Goal: Task Accomplishment & Management: Manage account settings

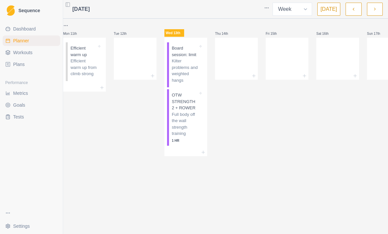
click at [197, 71] on p "Kilter problems and weighted hangs" at bounding box center [185, 71] width 26 height 26
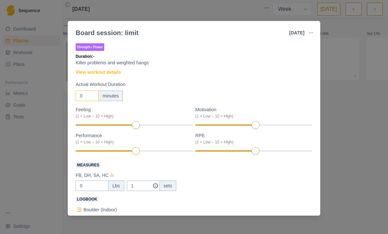
click at [90, 96] on input "0" at bounding box center [87, 96] width 23 height 11
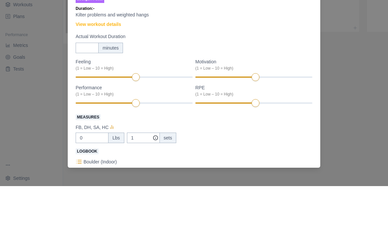
click at [109, 91] on div "minutes" at bounding box center [110, 96] width 25 height 11
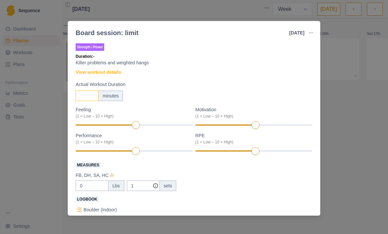
click at [90, 91] on input "Actual Workout Duration" at bounding box center [87, 96] width 23 height 11
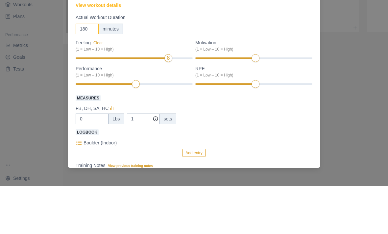
scroll to position [19, 0]
type input "180"
click at [298, 130] on div "8" at bounding box center [253, 132] width 117 height 5
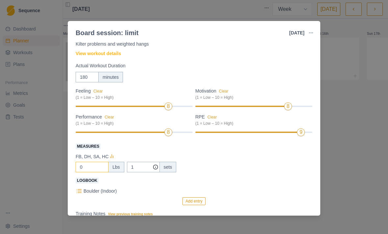
click at [95, 171] on input "0" at bounding box center [92, 167] width 33 height 11
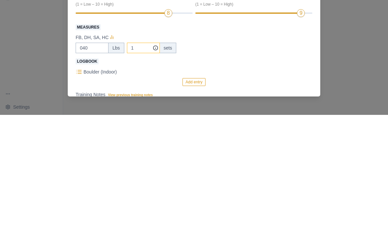
click at [140, 162] on input "1" at bounding box center [143, 167] width 33 height 11
type input "40"
type input "4"
click at [271, 177] on label "Logbook" at bounding box center [192, 181] width 233 height 8
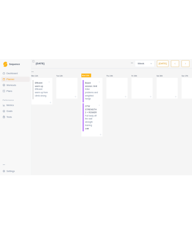
scroll to position [0, 0]
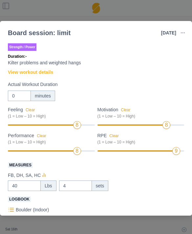
click at [158, 70] on div "Strength / Power Duration: - Kilter problems and weighted hangs View workout de…" at bounding box center [96, 173] width 177 height 263
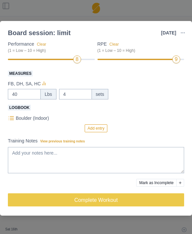
scroll to position [92, 0]
click at [164, 79] on div "Measures FB, DH, SA, HC 40 Lbs 4 sets" at bounding box center [96, 84] width 177 height 30
click at [151, 74] on label "Measures" at bounding box center [94, 73] width 173 height 8
click at [41, 89] on input "40" at bounding box center [24, 94] width 33 height 11
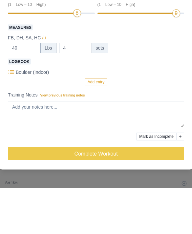
click at [147, 125] on div "Add entry" at bounding box center [96, 129] width 177 height 8
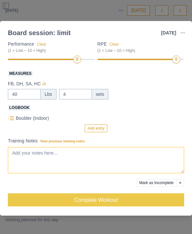
click at [105, 159] on textarea "Training Notes View previous training notes" at bounding box center [96, 160] width 177 height 26
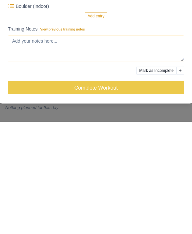
paste textarea "Lorem ipsumdo: sitam • Consecte ,Adipisci Eli ,Sedd Eiusm ,5tem i 41u labo et d…"
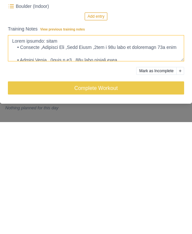
scroll to position [223, 0]
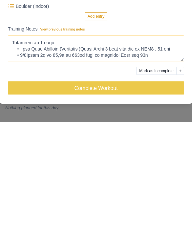
click at [41, 147] on textarea "Training Notes View previous training notes" at bounding box center [96, 160] width 177 height 26
click at [75, 147] on textarea "Training Notes View previous training notes" at bounding box center [96, 160] width 177 height 26
click at [42, 147] on textarea "Training Notes View previous training notes" at bounding box center [96, 160] width 177 height 26
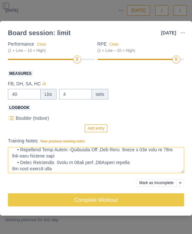
scroll to position [91, 0]
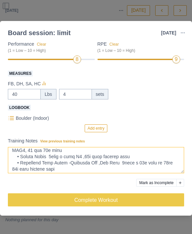
type textarea "Lorem ipsumdo: sitam • Consecte ,Adipisci Eli ,Sedd Eiusm ,5tem i 41u labo et d…"
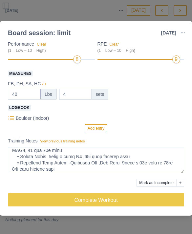
click at [97, 131] on button "Add entry" at bounding box center [96, 129] width 23 height 8
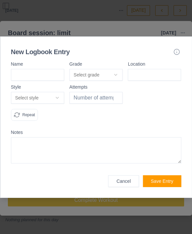
click at [113, 77] on button "Select grade" at bounding box center [95, 75] width 53 height 12
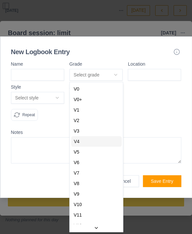
click at [103, 142] on div "V4" at bounding box center [96, 141] width 51 height 11
select select "ce4a9362-81d3-4cb3-a3b0-152c193b16d0"
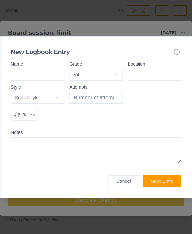
click at [152, 71] on input at bounding box center [154, 75] width 53 height 12
type input "Msb kilter"
click at [107, 91] on div "Attempts" at bounding box center [95, 105] width 53 height 41
click at [104, 97] on input "number" at bounding box center [95, 98] width 53 height 12
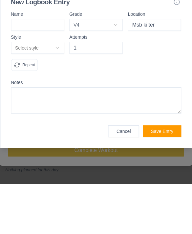
type input "1"
click at [35, 92] on button "Select style" at bounding box center [37, 98] width 53 height 12
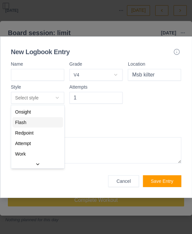
click at [46, 122] on div "Flash" at bounding box center [37, 122] width 51 height 11
select select "flash"
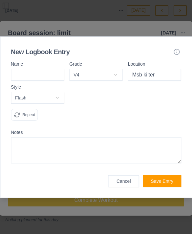
click at [167, 179] on button "Save Entry" at bounding box center [162, 182] width 38 height 12
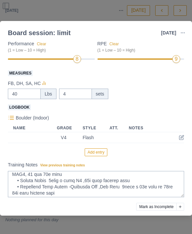
click at [99, 149] on button "Add entry" at bounding box center [96, 153] width 23 height 8
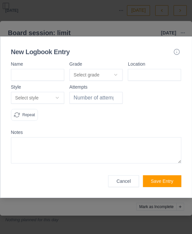
click at [110, 76] on button "Select grade" at bounding box center [95, 75] width 53 height 12
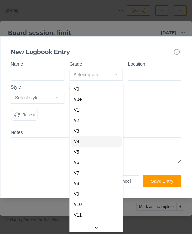
click at [98, 139] on div "V4" at bounding box center [96, 141] width 51 height 11
select select "ce4a9362-81d3-4cb3-a3b0-152c193b16d0"
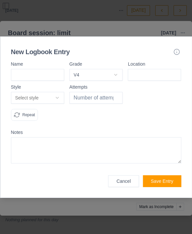
click at [165, 72] on input at bounding box center [154, 75] width 53 height 12
type input "Msb kilter"
click at [105, 88] on label "Attempts" at bounding box center [95, 87] width 53 height 5
click at [110, 97] on input "number" at bounding box center [95, 98] width 53 height 12
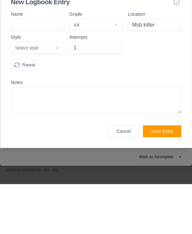
type input "1"
click at [56, 92] on button "Select style" at bounding box center [37, 98] width 53 height 12
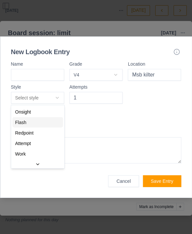
click at [43, 123] on div "Flash" at bounding box center [37, 122] width 51 height 11
select select "flash"
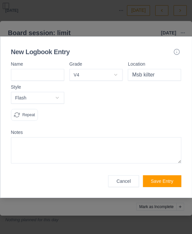
click at [166, 182] on button "Save Entry" at bounding box center [162, 182] width 38 height 12
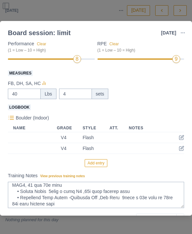
click at [98, 163] on button "Add entry" at bounding box center [96, 163] width 23 height 8
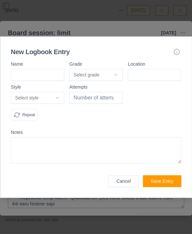
click at [114, 71] on button "Select grade" at bounding box center [95, 75] width 53 height 12
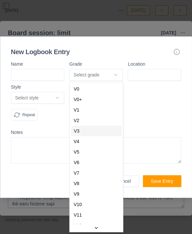
click at [105, 131] on div "V3" at bounding box center [96, 131] width 51 height 11
select select "f94f6641-cf14-4dd4-815c-3fad2c452406"
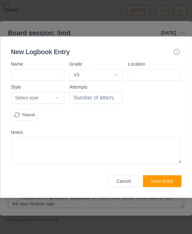
click at [53, 94] on button "Select style" at bounding box center [37, 98] width 53 height 12
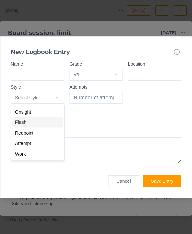
click at [48, 121] on div "Flash" at bounding box center [37, 122] width 51 height 11
select select "flash"
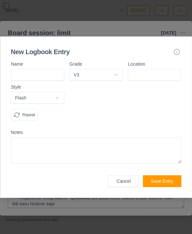
click at [172, 180] on button "Save Entry" at bounding box center [162, 182] width 38 height 12
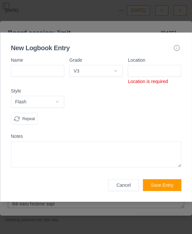
click at [161, 71] on input at bounding box center [154, 71] width 53 height 12
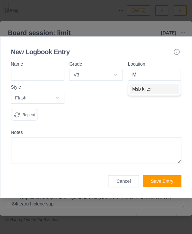
type input "Msb kilter"
click at [172, 184] on button "Save Entry" at bounding box center [162, 182] width 38 height 12
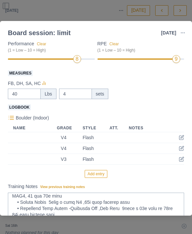
click at [100, 175] on button "Add entry" at bounding box center [96, 174] width 23 height 8
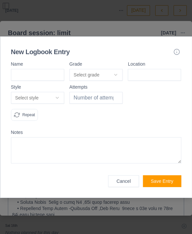
click at [118, 74] on button "Select grade" at bounding box center [95, 75] width 53 height 12
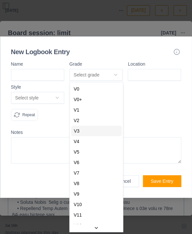
click at [99, 129] on div "V3" at bounding box center [96, 131] width 51 height 11
select select "f94f6641-cf14-4dd4-815c-3fad2c452406"
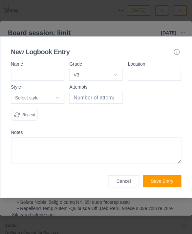
click at [154, 71] on input at bounding box center [154, 75] width 53 height 12
type input "Msb kilter"
click at [159, 59] on div "New Logbook Entry Name Grade V3 V0 V0+ V1 V2 V3 V4 V5 V6 V7 V8 V9 V10 V11 V12 V…" at bounding box center [96, 118] width 192 height 162
click at [102, 98] on input "number" at bounding box center [95, 98] width 53 height 12
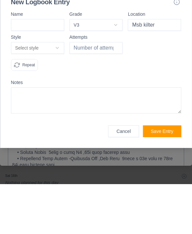
click at [58, 92] on button "Select style" at bounding box center [37, 98] width 53 height 12
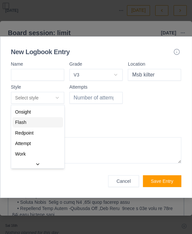
click at [40, 123] on div "Flash" at bounding box center [37, 122] width 51 height 11
select select "flash"
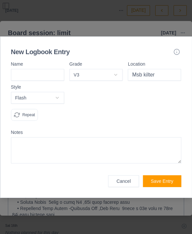
click at [178, 178] on button "Save Entry" at bounding box center [162, 182] width 38 height 12
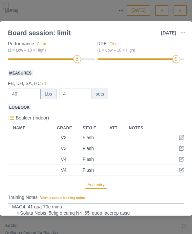
click at [103, 184] on button "Add entry" at bounding box center [96, 185] width 23 height 8
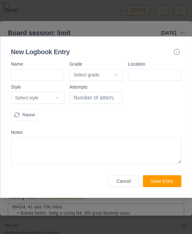
click at [119, 76] on button "Select grade" at bounding box center [95, 75] width 53 height 12
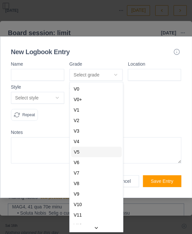
click at [102, 152] on div "V5" at bounding box center [96, 152] width 51 height 11
select select "a2a0e934-e7b9-4e05-bd2a-c345c5bfab76"
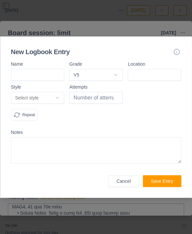
click at [160, 77] on input at bounding box center [154, 75] width 53 height 12
type input "Msb"
click at [47, 75] on input at bounding box center [37, 75] width 53 height 12
type input "L"
click at [167, 76] on input "Msb" at bounding box center [154, 75] width 53 height 12
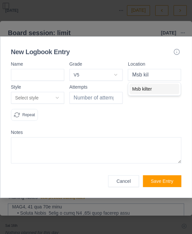
type input "Msb kilter"
click at [94, 99] on input "number" at bounding box center [95, 98] width 53 height 12
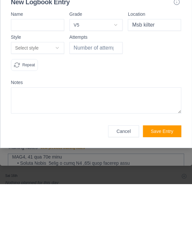
click at [54, 92] on button "Select style" at bounding box center [37, 98] width 53 height 12
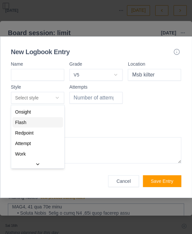
click at [46, 125] on div "Flash" at bounding box center [37, 122] width 51 height 11
select select "flash"
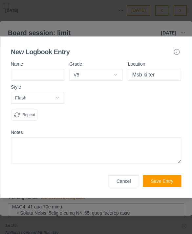
click at [167, 182] on button "Save Entry" at bounding box center [162, 182] width 38 height 12
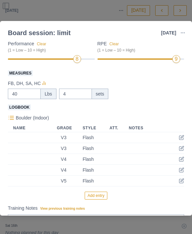
click at [99, 195] on button "Add entry" at bounding box center [96, 196] width 23 height 8
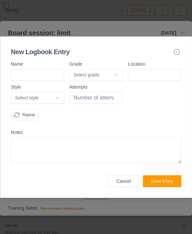
click at [50, 75] on input at bounding box center [37, 75] width 53 height 12
type input "Killer queen"
click at [112, 75] on button "Select grade" at bounding box center [95, 75] width 53 height 12
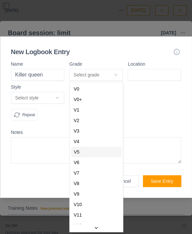
click at [105, 151] on div "V5" at bounding box center [96, 152] width 51 height 11
select select "a2a0e934-e7b9-4e05-bd2a-c345c5bfab76"
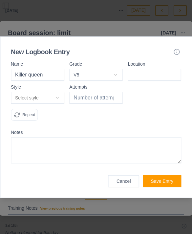
click at [101, 101] on input "number" at bounding box center [95, 98] width 53 height 12
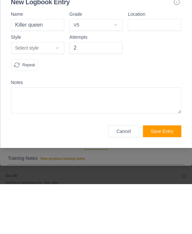
type input "2"
click at [54, 92] on button "Select style" at bounding box center [37, 98] width 53 height 12
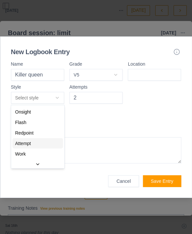
click at [46, 146] on div "Attempt" at bounding box center [37, 143] width 51 height 11
select select "attempt"
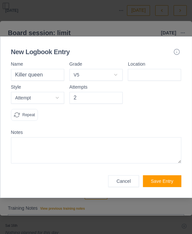
click at [68, 151] on textarea at bounding box center [96, 150] width 171 height 26
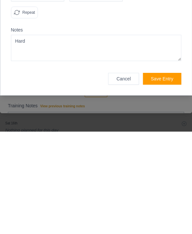
type textarea "Hard"
click at [162, 176] on button "Save Entry" at bounding box center [162, 182] width 38 height 12
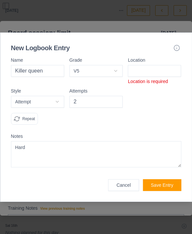
click at [158, 73] on input at bounding box center [154, 71] width 53 height 12
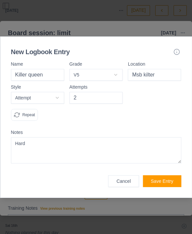
type input "Msb kilter"
click at [170, 181] on button "Save Entry" at bounding box center [162, 182] width 38 height 12
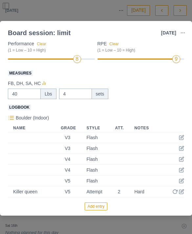
click at [104, 206] on button "Add entry" at bounding box center [96, 207] width 23 height 8
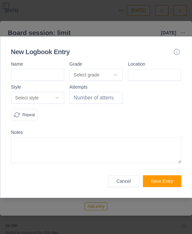
click at [116, 78] on button "Select grade" at bounding box center [95, 75] width 53 height 12
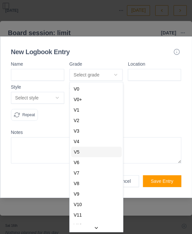
click at [106, 153] on div "V5" at bounding box center [96, 152] width 51 height 11
select select "a2a0e934-e7b9-4e05-bd2a-c345c5bfab76"
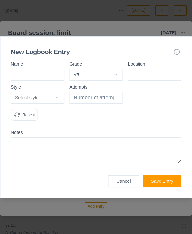
click at [162, 74] on input at bounding box center [154, 75] width 53 height 12
type input "Msb kilter"
click at [58, 103] on button "Select style" at bounding box center [37, 98] width 53 height 12
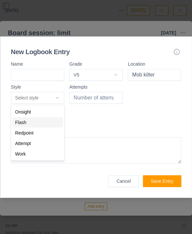
click at [45, 123] on div "Flash" at bounding box center [37, 122] width 51 height 11
select select "flash"
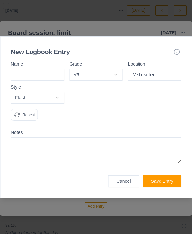
click at [172, 182] on button "Save Entry" at bounding box center [162, 182] width 38 height 12
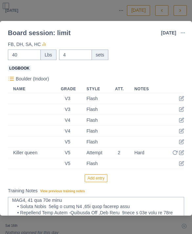
scroll to position [132, 0]
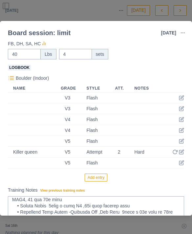
click at [102, 178] on button "Add entry" at bounding box center [96, 178] width 23 height 8
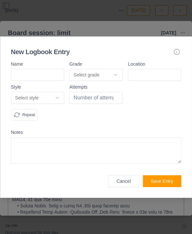
click at [60, 94] on button "Select style" at bounding box center [37, 98] width 53 height 12
click at [114, 78] on div at bounding box center [96, 117] width 192 height 234
click at [112, 76] on div at bounding box center [96, 117] width 192 height 234
click at [113, 71] on div at bounding box center [96, 117] width 192 height 234
click at [139, 122] on div at bounding box center [96, 117] width 192 height 234
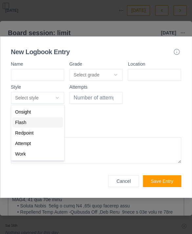
click at [45, 125] on div "Flash" at bounding box center [37, 122] width 51 height 11
select select "flash"
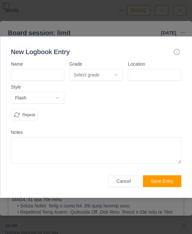
click at [117, 74] on button "Select grade" at bounding box center [95, 75] width 53 height 12
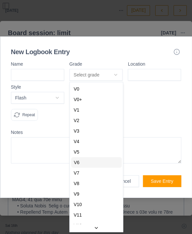
click at [99, 161] on div "V6" at bounding box center [96, 163] width 51 height 11
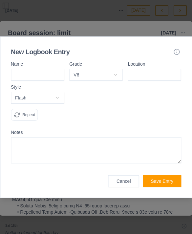
click at [116, 74] on button "V6" at bounding box center [95, 75] width 53 height 12
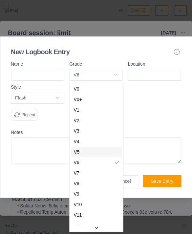
click at [101, 148] on div "V5" at bounding box center [96, 152] width 51 height 11
select select "a2a0e934-e7b9-4e05-bd2a-c345c5bfab76"
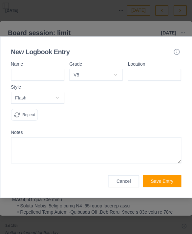
click at [98, 153] on textarea at bounding box center [96, 150] width 171 height 26
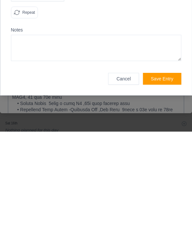
click at [142, 137] on textarea at bounding box center [96, 150] width 171 height 26
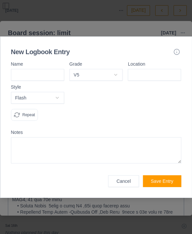
click at [163, 73] on input at bounding box center [154, 75] width 53 height 12
type input "Msb kilter"
click at [157, 52] on div "New Logbook Entry" at bounding box center [96, 51] width 171 height 9
click at [166, 186] on button "Save Entry" at bounding box center [162, 182] width 38 height 12
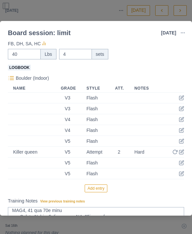
click at [103, 187] on button "Add entry" at bounding box center [96, 189] width 23 height 8
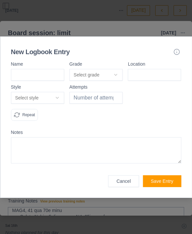
click at [23, 72] on input at bounding box center [37, 75] width 53 height 12
type input "Uncast shadow"
click at [90, 76] on button "Select grade" at bounding box center [95, 75] width 53 height 12
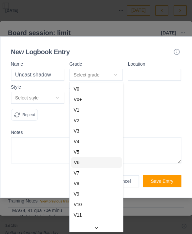
click at [98, 160] on div "V6" at bounding box center [96, 163] width 51 height 11
select select "7b6a862c-bca5-4c06-9578-13a9ae5e87e9"
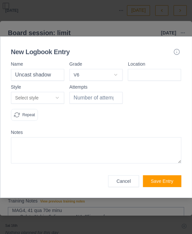
click at [57, 98] on button "Select style" at bounding box center [37, 98] width 53 height 12
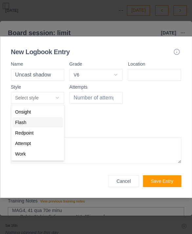
click at [45, 124] on div "Flash" at bounding box center [37, 122] width 51 height 11
select select "flash"
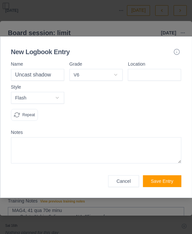
click at [125, 151] on textarea at bounding box center [96, 150] width 171 height 26
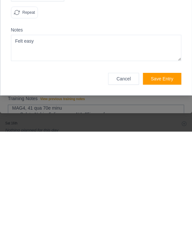
type textarea "Felt easy"
click at [174, 176] on button "Save Entry" at bounding box center [162, 182] width 38 height 12
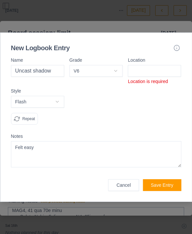
click at [166, 73] on input at bounding box center [154, 71] width 53 height 12
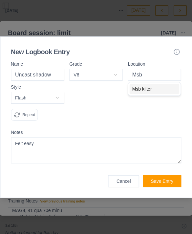
type input "Msb kilter"
click at [164, 179] on button "Save Entry" at bounding box center [162, 182] width 38 height 12
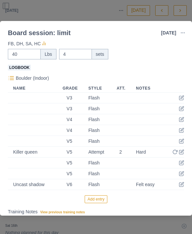
click at [98, 200] on button "Add entry" at bounding box center [96, 200] width 23 height 8
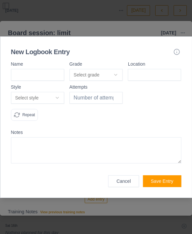
click at [52, 76] on input at bounding box center [37, 75] width 53 height 12
type input "Just a day"
click at [110, 76] on button "Select grade" at bounding box center [95, 75] width 53 height 12
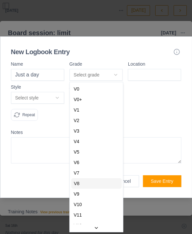
click at [100, 185] on div "V8" at bounding box center [96, 184] width 51 height 11
select select "a0ce1d2e-fa64-4823-a874-61899be556c8"
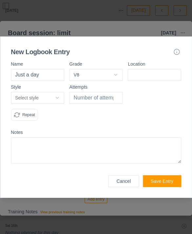
click at [161, 75] on input at bounding box center [154, 75] width 53 height 12
type input "Msb kilter"
click at [160, 87] on div at bounding box center [154, 105] width 53 height 41
click at [54, 99] on button "Select style" at bounding box center [37, 98] width 53 height 12
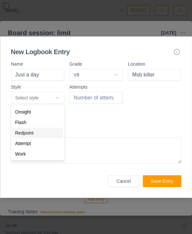
click at [49, 133] on div "Redpoint" at bounding box center [37, 133] width 51 height 11
select select "redpoint"
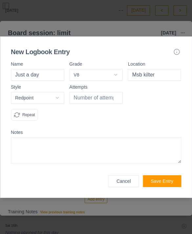
click at [85, 148] on textarea at bounding box center [96, 150] width 171 height 26
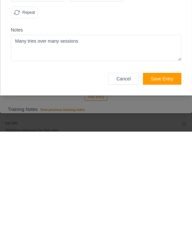
type textarea "Many tries over many sessions"
click at [168, 176] on button "Save Entry" at bounding box center [162, 182] width 38 height 12
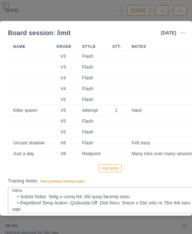
scroll to position [174, 0]
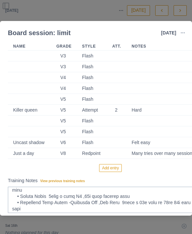
click at [118, 167] on button "Add entry" at bounding box center [110, 168] width 23 height 8
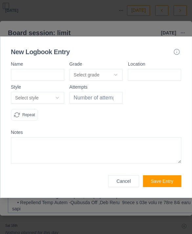
click at [37, 78] on input at bounding box center [37, 75] width 53 height 12
type input "Push the button"
click at [117, 74] on button "Select grade" at bounding box center [95, 75] width 53 height 12
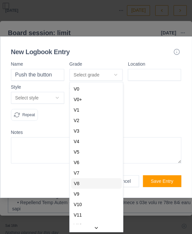
click at [104, 182] on div "V8" at bounding box center [96, 184] width 51 height 11
select select "a0ce1d2e-fa64-4823-a874-61899be556c8"
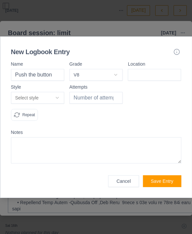
click at [166, 75] on input at bounding box center [154, 75] width 53 height 12
type input "Msb kilter"
click at [134, 58] on div "New Logbook Entry Name Push the button Grade V8 V0 V0+ V1 V2 V3 V4 V5 V6 V7 V8 …" at bounding box center [96, 118] width 192 height 162
click at [56, 98] on button "Select style" at bounding box center [37, 98] width 53 height 12
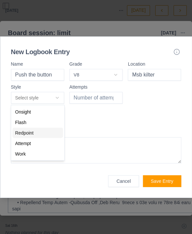
click at [52, 134] on div "Redpoint" at bounding box center [37, 133] width 51 height 11
select select "redpoint"
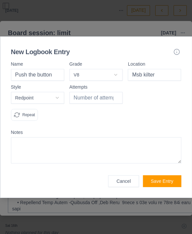
click at [103, 97] on input "number" at bounding box center [95, 98] width 53 height 12
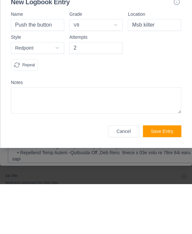
type input "2"
click at [128, 137] on textarea at bounding box center [96, 150] width 171 height 26
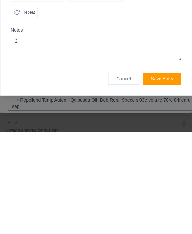
type textarea "2"
type textarea "Sent 2nd attempt, 1st session"
click at [170, 176] on button "Save Entry" at bounding box center [162, 182] width 38 height 12
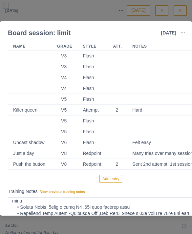
click at [121, 177] on button "Add entry" at bounding box center [111, 179] width 23 height 8
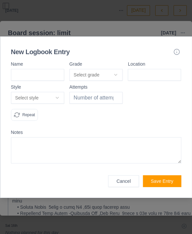
click at [53, 74] on input at bounding box center [37, 75] width 53 height 12
type input "Press du sau!"
click at [111, 77] on button "Select grade" at bounding box center [95, 75] width 53 height 12
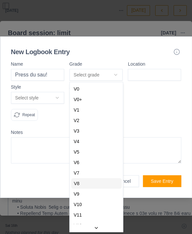
click at [107, 185] on div "V8" at bounding box center [96, 184] width 51 height 11
select select "a0ce1d2e-fa64-4823-a874-61899be556c8"
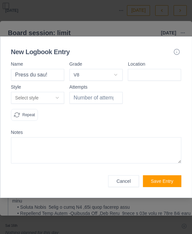
click at [159, 75] on input at bounding box center [154, 75] width 53 height 12
type input "Msb kilter"
click at [129, 57] on div "New Logbook Entry Name Press du sau! Grade V8 V0 V0+ V1 V2 V3 V4 V5 V6 V7 V8 V9…" at bounding box center [96, 118] width 192 height 162
click at [59, 98] on button "Select style" at bounding box center [37, 98] width 53 height 12
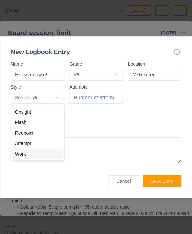
click at [45, 149] on div "Work" at bounding box center [37, 154] width 51 height 11
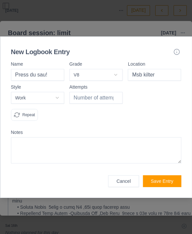
click at [62, 103] on button "Work" at bounding box center [37, 98] width 53 height 12
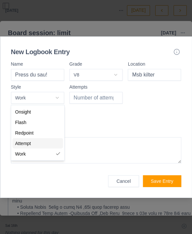
click at [48, 143] on div "Attempt" at bounding box center [37, 143] width 51 height 11
select select "attempt"
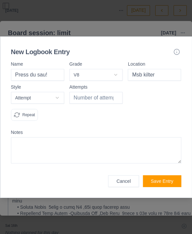
click at [111, 98] on input "number" at bounding box center [95, 98] width 53 height 12
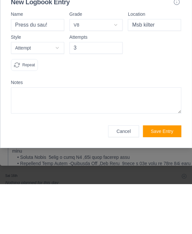
type input "3"
click at [131, 137] on textarea at bounding box center [96, 150] width 171 height 26
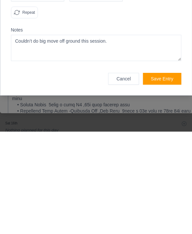
type textarea "Couldn’t do big move off ground this session."
click at [154, 176] on button "Save Entry" at bounding box center [162, 182] width 38 height 12
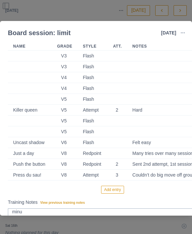
click at [119, 189] on button "Add entry" at bounding box center [112, 190] width 23 height 8
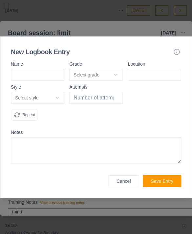
click at [49, 74] on input at bounding box center [37, 75] width 53 height 12
type input "One more rest day"
click at [112, 78] on button "Select grade" at bounding box center [95, 75] width 53 height 12
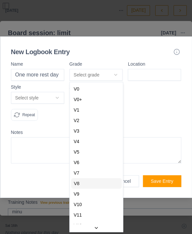
click at [108, 184] on div "V8" at bounding box center [96, 184] width 51 height 11
select select "a0ce1d2e-fa64-4823-a874-61899be556c8"
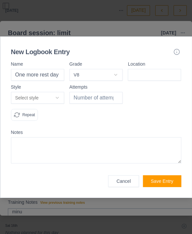
click at [163, 78] on input at bounding box center [154, 75] width 53 height 12
type input "Msb kilter"
click at [58, 87] on label "Style" at bounding box center [37, 87] width 53 height 5
click at [53, 98] on button "Select style" at bounding box center [37, 98] width 53 height 12
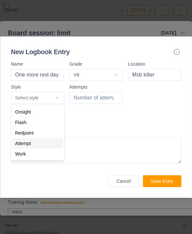
click at [49, 145] on div "Attempt" at bounding box center [37, 143] width 51 height 11
select select "attempt"
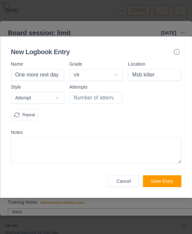
click at [112, 101] on input "number" at bounding box center [95, 98] width 53 height 12
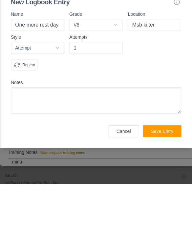
type input "1"
click at [163, 85] on div at bounding box center [154, 105] width 53 height 41
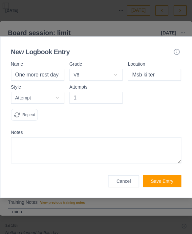
click at [104, 151] on textarea at bounding box center [96, 150] width 171 height 26
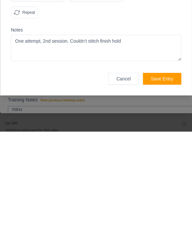
type textarea "One attempt, 2nd session. Couldn’t stitch finish hold"
click at [167, 176] on button "Save Entry" at bounding box center [162, 182] width 38 height 12
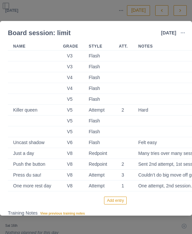
click at [123, 204] on button "Add entry" at bounding box center [115, 201] width 23 height 8
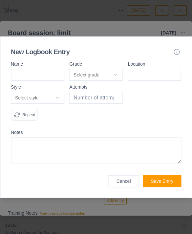
click at [53, 76] on input at bounding box center [37, 75] width 53 height 12
type input "Amagamma"
click at [109, 79] on button "Select grade" at bounding box center [95, 75] width 53 height 12
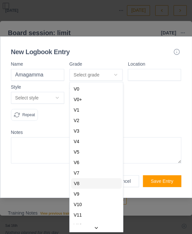
click at [104, 184] on div "V8" at bounding box center [96, 184] width 51 height 11
select select "a0ce1d2e-fa64-4823-a874-61899be556c8"
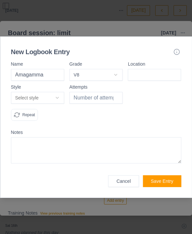
click at [161, 74] on input at bounding box center [154, 75] width 53 height 12
type input "Msb kilter"
click at [130, 56] on div "New Logbook Entry" at bounding box center [96, 51] width 171 height 9
click at [56, 99] on button "Select style" at bounding box center [37, 98] width 53 height 12
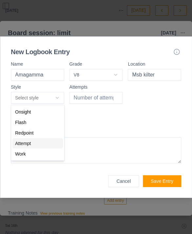
click at [44, 141] on div "Attempt" at bounding box center [37, 143] width 51 height 11
select select "attempt"
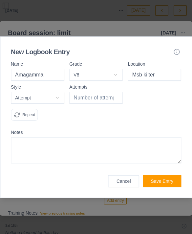
click at [104, 101] on input "number" at bounding box center [95, 98] width 53 height 12
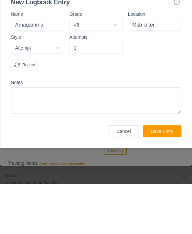
type input "1"
click at [105, 137] on textarea at bounding box center [96, 150] width 171 height 26
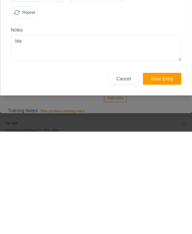
type textarea "M"
type textarea "1 attempt, tried over many previous sessions"
click at [163, 176] on button "Save Entry" at bounding box center [162, 182] width 38 height 12
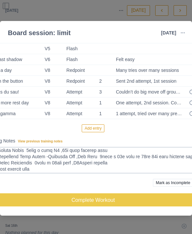
scroll to position [257, 22]
click at [85, 197] on button "Complete Workout" at bounding box center [94, 200] width 216 height 13
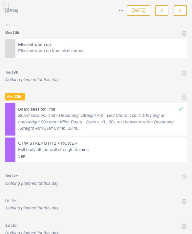
click at [29, 147] on p "Full body off the wall strength training" at bounding box center [101, 150] width 166 height 7
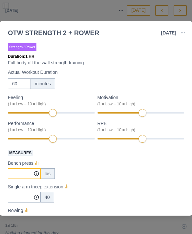
click at [18, 172] on input "Measures" at bounding box center [24, 174] width 33 height 11
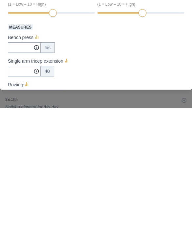
click at [106, 183] on div "Single arm tricep extension" at bounding box center [96, 187] width 177 height 8
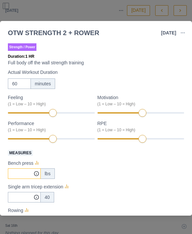
click at [16, 173] on input "Measures" at bounding box center [24, 174] width 33 height 11
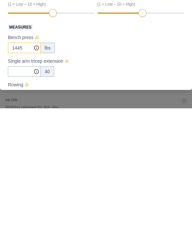
type input "1445"
click at [23, 169] on input "Measures" at bounding box center [24, 174] width 33 height 11
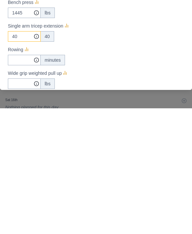
scroll to position [36, 0]
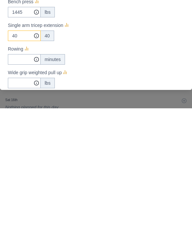
type input "40"
click at [18, 133] on input "Measures" at bounding box center [24, 138] width 33 height 11
type input "2"
click at [21, 133] on input "Measures" at bounding box center [24, 138] width 33 height 11
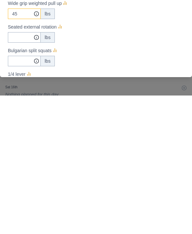
scroll to position [92, 0]
type input "45"
click at [16, 77] on input "Measures" at bounding box center [24, 82] width 33 height 11
type input "15"
click at [18, 77] on input "Measures" at bounding box center [24, 82] width 33 height 11
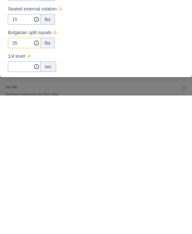
scroll to position [111, 0]
type input "35"
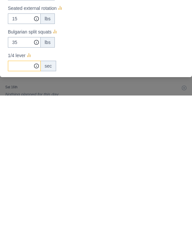
click at [19, 68] on input "Measures" at bounding box center [24, 63] width 33 height 11
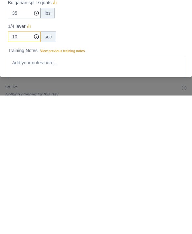
scroll to position [153, 0]
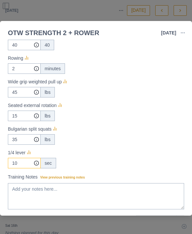
type input "10"
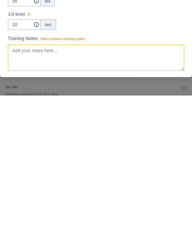
click at [110, 183] on textarea "Training Notes View previous training notes" at bounding box center [96, 196] width 177 height 26
paste textarea "Lorem ipsumdo: sitam • Consecte ,Adipisci Eli ,Sedd Eiusm ,5tem i 41u labo et d…"
type textarea "Lorem ipsumdo: sitam • Consecte ,Adipisci Eli ,Sedd Eiusm ,5tem i 41u labo et d…"
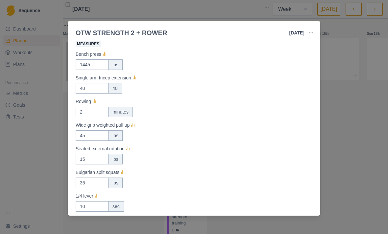
scroll to position [110, 0]
click at [92, 63] on input "1445" at bounding box center [92, 64] width 33 height 11
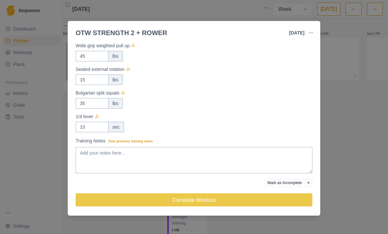
scroll to position [189, 0]
type input "145"
click at [243, 67] on div "Seated external rotation" at bounding box center [194, 69] width 237 height 8
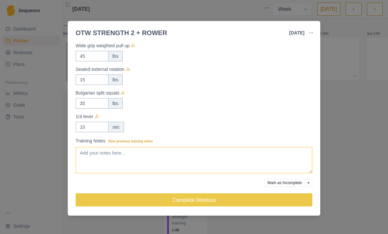
click at [209, 161] on textarea "Training Notes View previous training notes" at bounding box center [194, 160] width 237 height 26
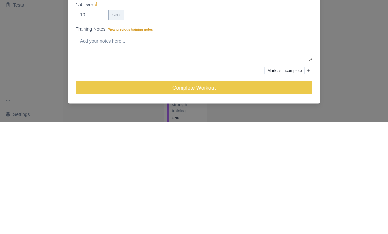
paste textarea "Lorem ipsumdo: sitam • Consecte ,Adipisci Eli ,Sedd Eiusm ,5tem i 41u labo et d…"
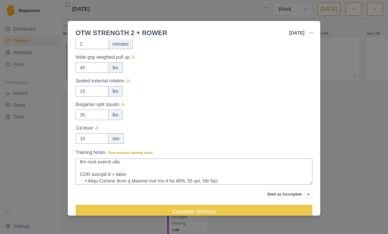
scroll to position [98, 0]
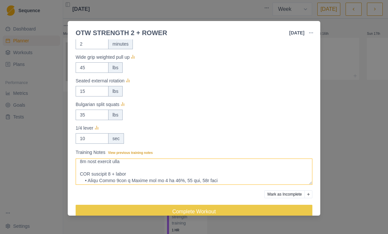
click at [160, 168] on textarea "Training Notes View previous training notes" at bounding box center [194, 172] width 237 height 26
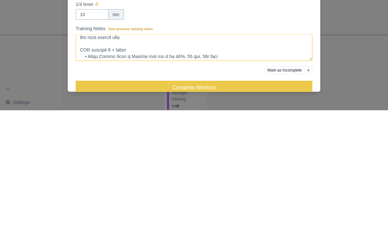
click at [115, 159] on textarea "Training Notes View previous training notes" at bounding box center [194, 172] width 237 height 26
click at [114, 159] on textarea "Training Notes View previous training notes" at bounding box center [194, 172] width 237 height 26
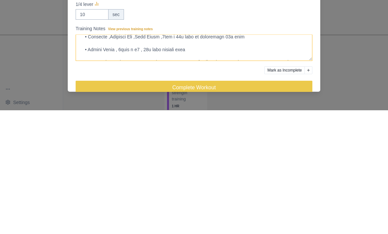
scroll to position [0, 0]
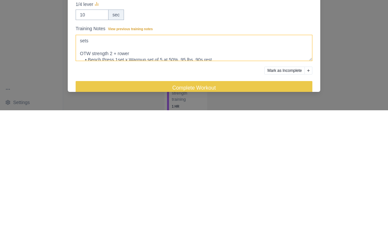
click at [122, 159] on textarea "sets OTW strength 2 + rower • Bench Press 1set x Warmup set of 5 at 50%, 95 lbs…" at bounding box center [194, 172] width 237 height 26
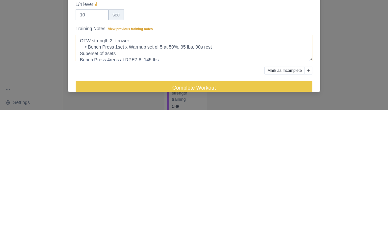
click at [110, 159] on textarea "OTW strength 2 + rower • Bench Press 1set x Warmup set of 5 at 50%, 95 lbs, 90s…" at bounding box center [194, 172] width 237 height 26
type textarea "OTW strength 2 + rower • Bench Press 1set x Warmup set of 5 at 50%, 95 lbs, 90s…"
click at [230, 205] on button "Complete Workout" at bounding box center [194, 211] width 237 height 13
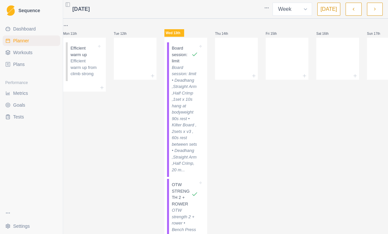
click at [306, 4] on select "Week Month" at bounding box center [292, 9] width 39 height 13
select select "month"
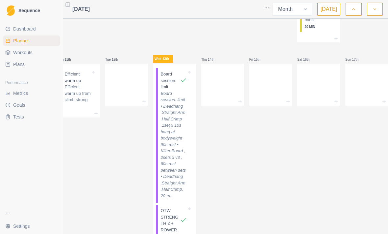
scroll to position [254, 0]
click at [175, 142] on p "Board session: limit • Deadhang ,Straight Arm ,Half Crimp ,1set x 10s hang at b…" at bounding box center [173, 145] width 26 height 109
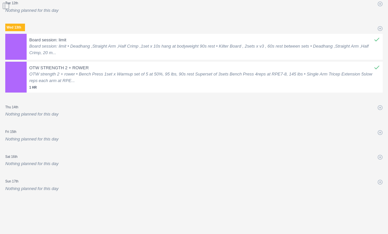
select select "month"
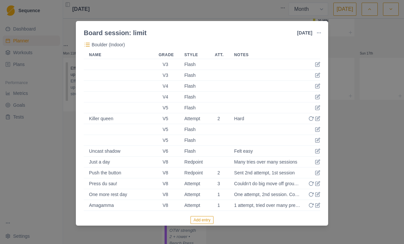
scroll to position [161, 0]
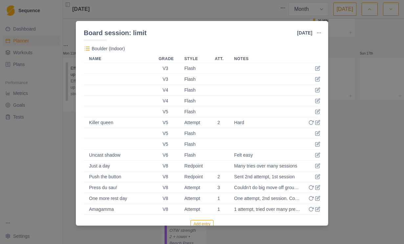
click at [360, 74] on div "Board session: limit [DATE] Link To Goal View Workout Metrics Edit Original Wor…" at bounding box center [202, 122] width 404 height 244
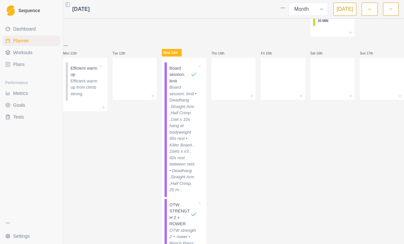
click at [30, 88] on link "Metrics" at bounding box center [32, 93] width 58 height 11
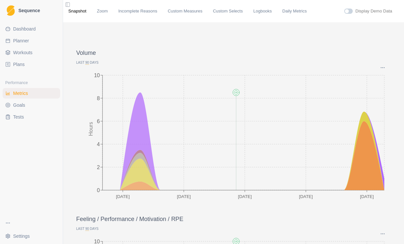
click at [30, 102] on link "Goals" at bounding box center [32, 105] width 58 height 11
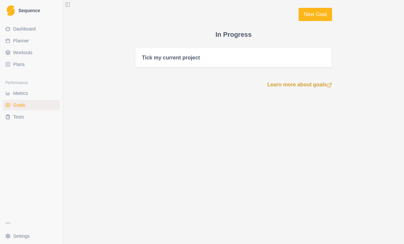
click at [27, 114] on link "Tests" at bounding box center [32, 117] width 58 height 11
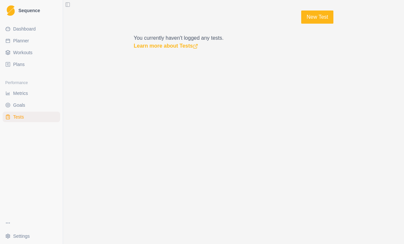
click at [35, 51] on link "Workouts" at bounding box center [32, 52] width 58 height 11
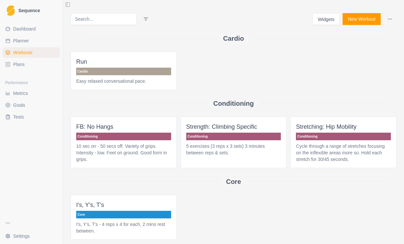
click at [41, 31] on link "Dashboard" at bounding box center [32, 29] width 58 height 11
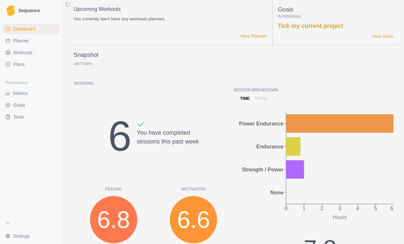
click at [49, 44] on link "Planner" at bounding box center [32, 41] width 58 height 11
select select "month"
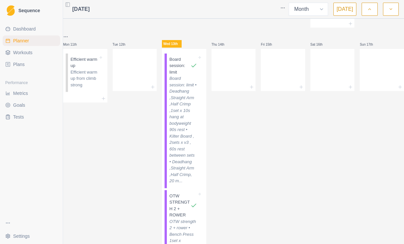
scroll to position [283, 0]
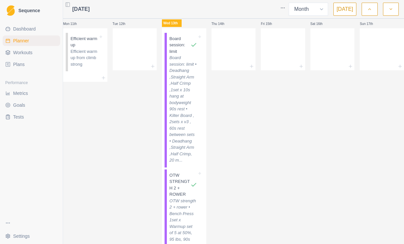
click at [183, 142] on p "Board session: limit • Deadhang ,Straight Arm ,Half Crimp ,1set x 10s hang at b…" at bounding box center [184, 109] width 28 height 109
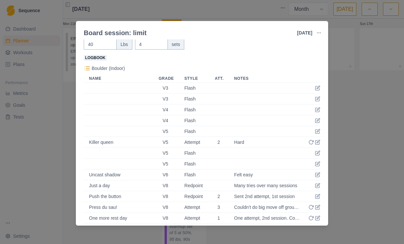
scroll to position [134, 0]
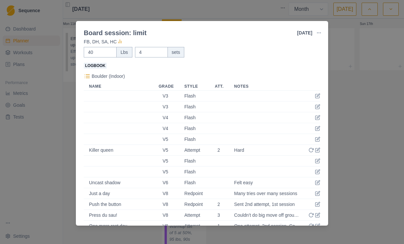
click at [90, 73] on icon at bounding box center [87, 76] width 7 height 7
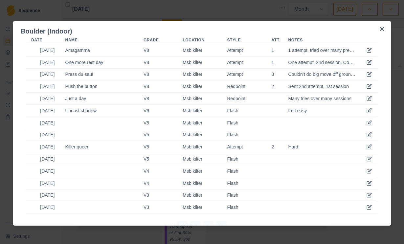
scroll to position [7, 0]
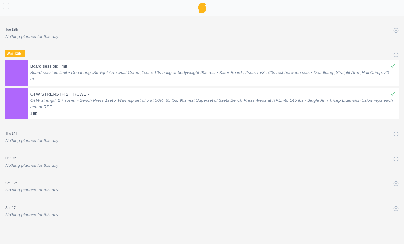
select select "month"
